Goal: Task Accomplishment & Management: Manage account settings

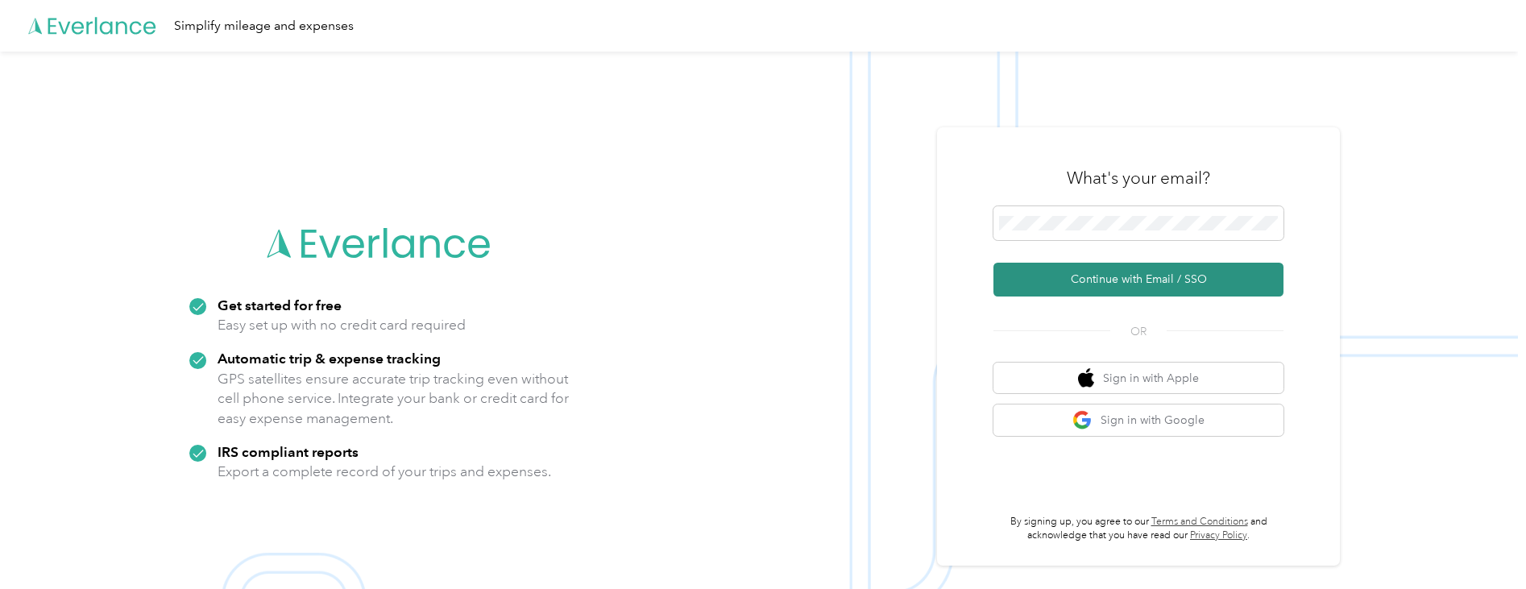
click at [1119, 281] on button "Continue with Email / SSO" at bounding box center [1139, 280] width 290 height 34
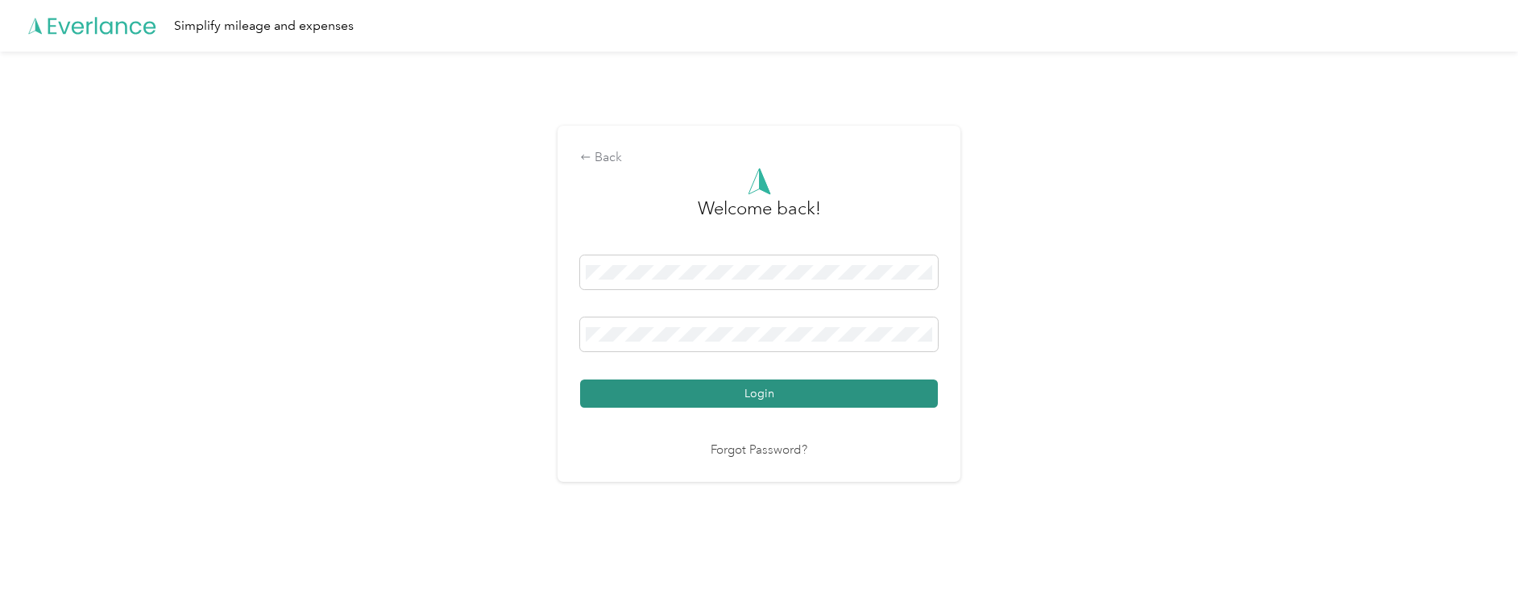
click at [760, 404] on button "Login" at bounding box center [759, 394] width 358 height 28
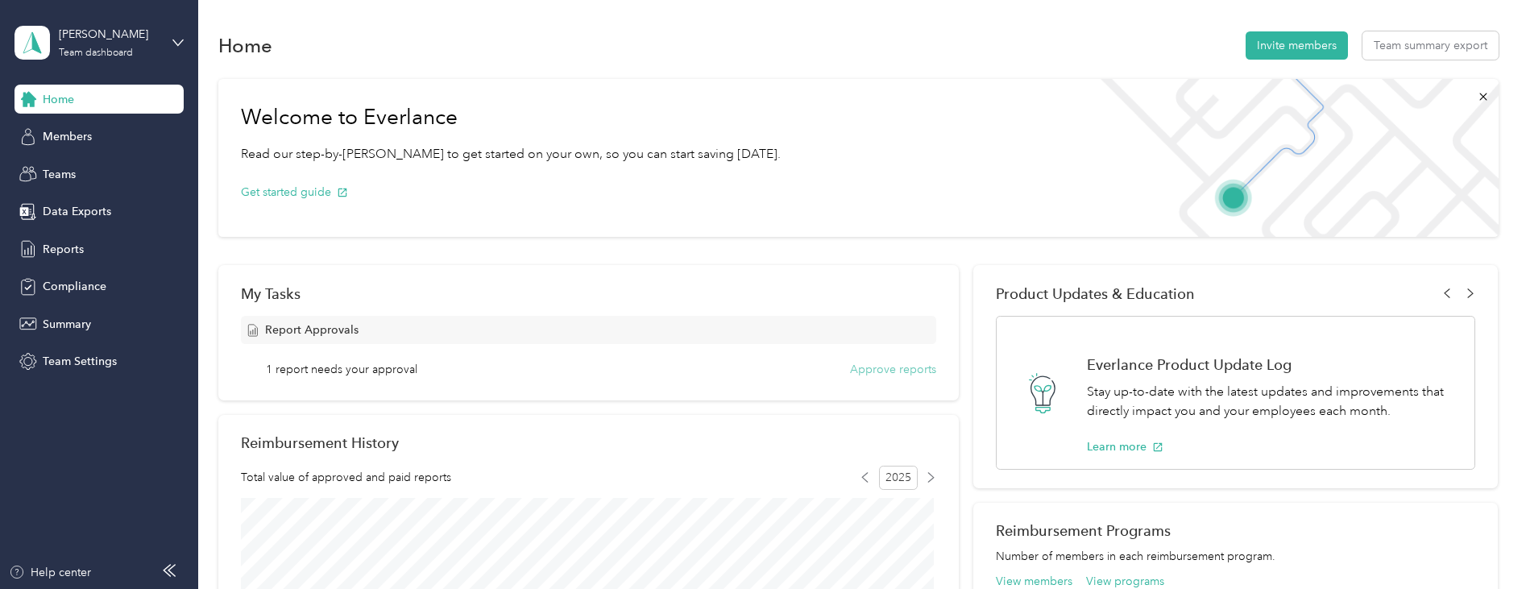
click at [877, 375] on button "Approve reports" at bounding box center [893, 369] width 86 height 17
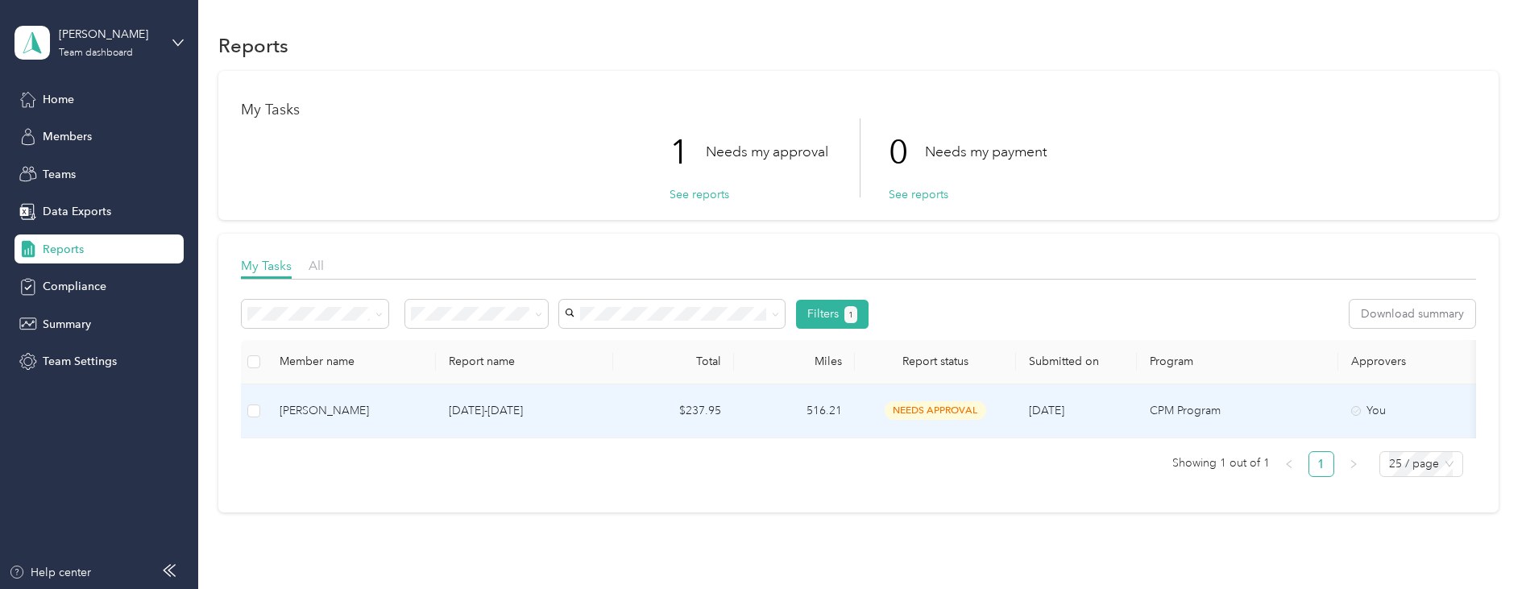
click at [717, 411] on td "$237.95" at bounding box center [673, 411] width 121 height 54
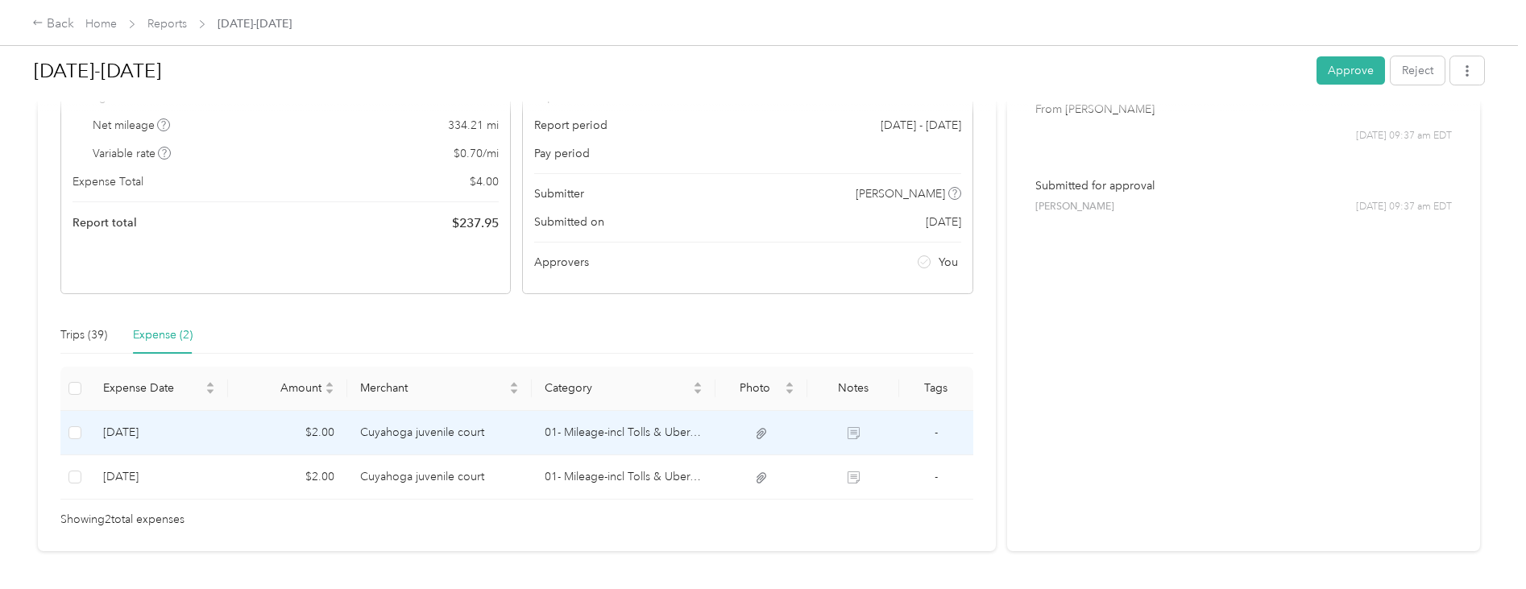
scroll to position [220, 0]
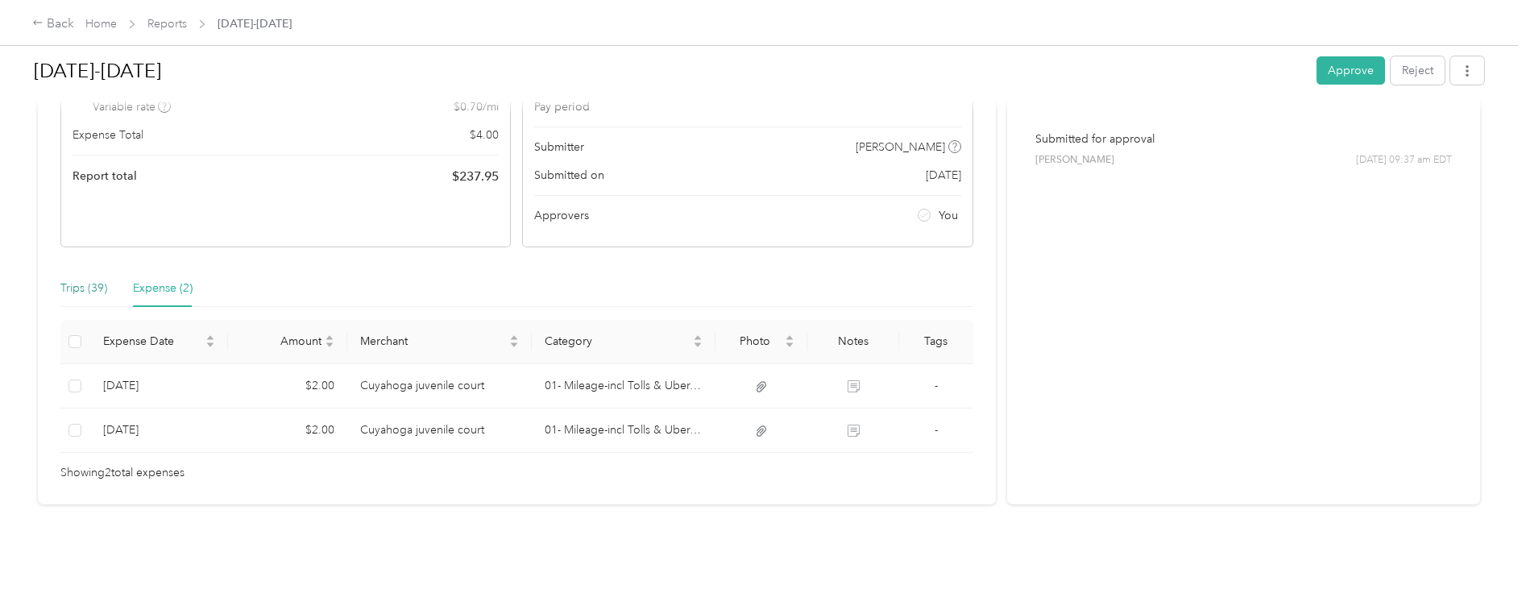
click at [94, 280] on div "Trips (39)" at bounding box center [83, 289] width 47 height 18
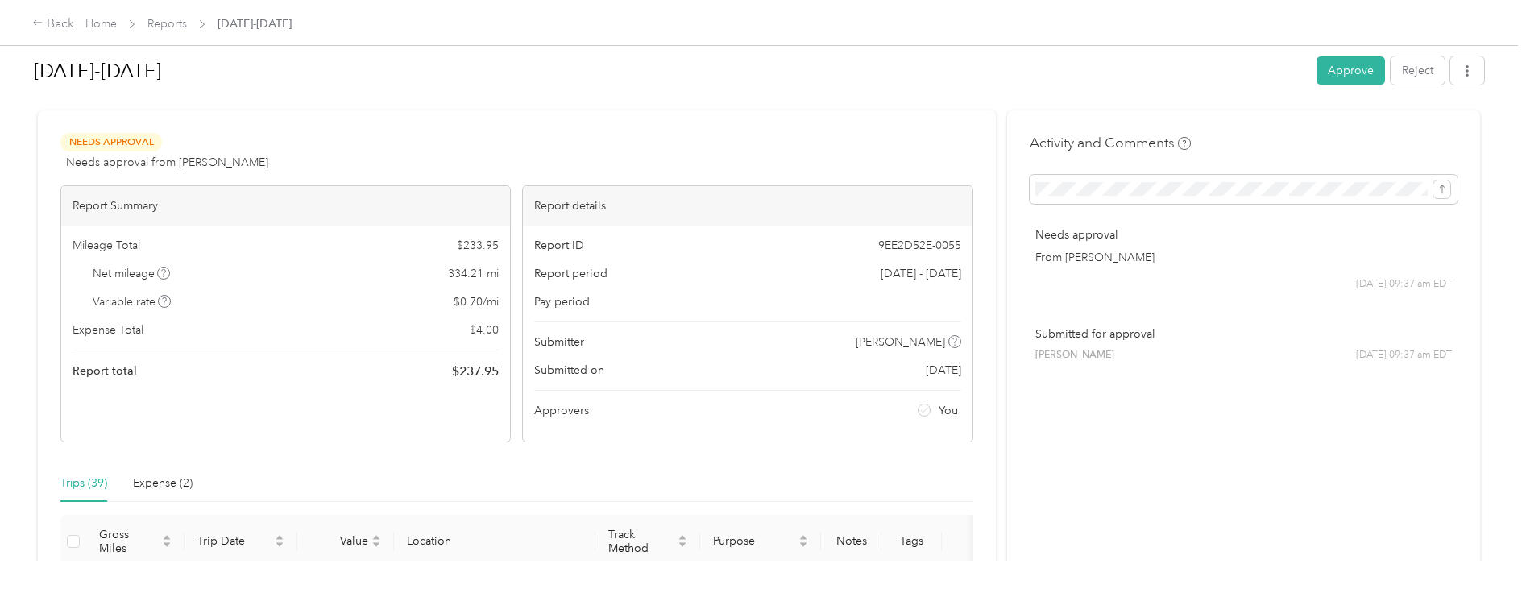
scroll to position [0, 0]
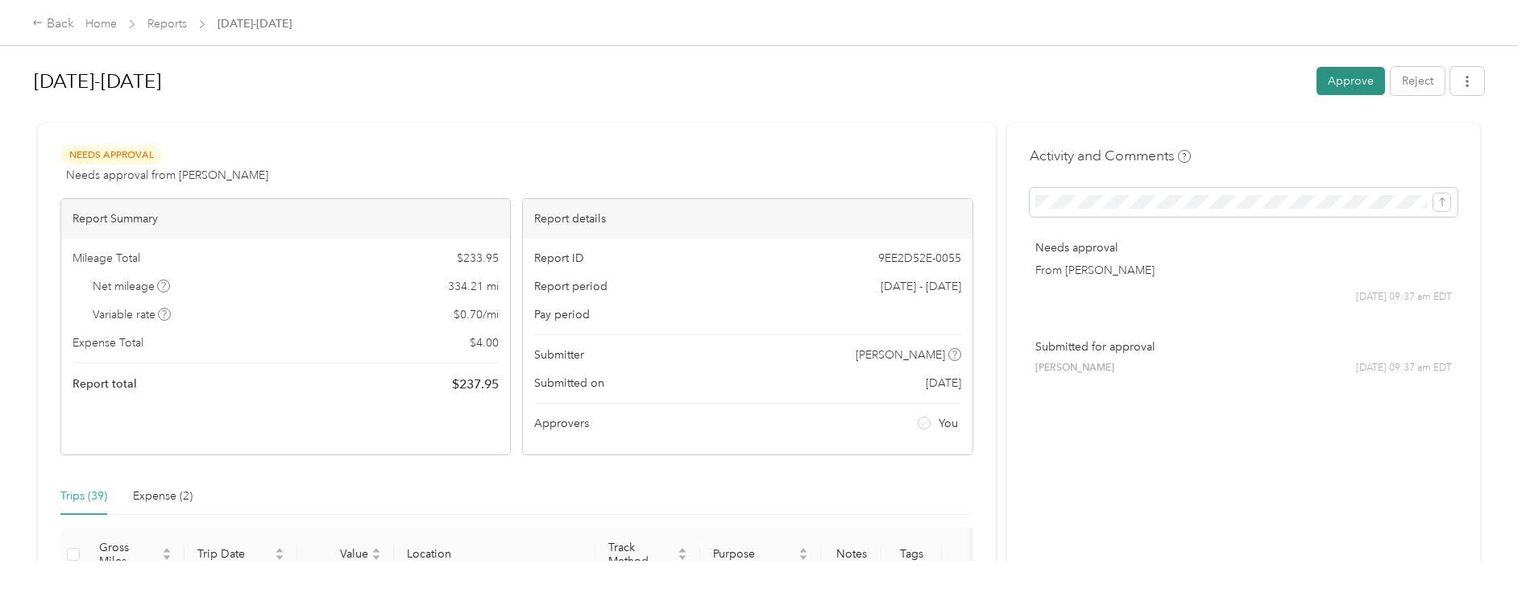
click at [1333, 82] on button "Approve" at bounding box center [1351, 81] width 68 height 28
